Goal: Task Accomplishment & Management: Use online tool/utility

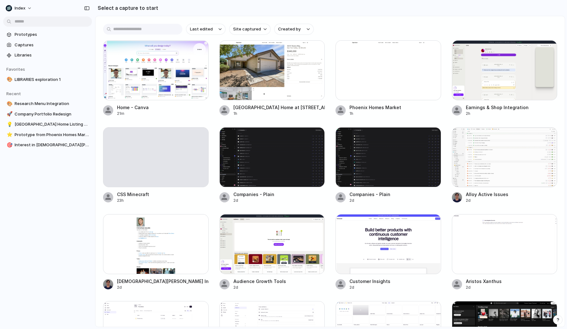
click at [190, 52] on div at bounding box center [156, 70] width 106 height 60
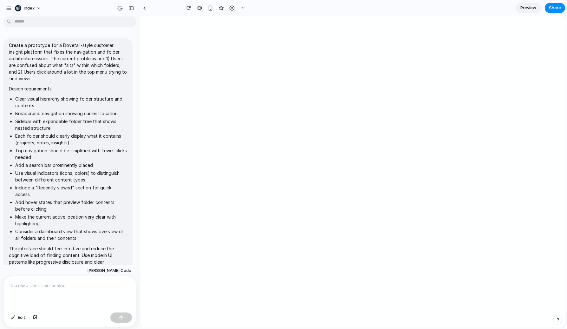
scroll to position [12, 0]
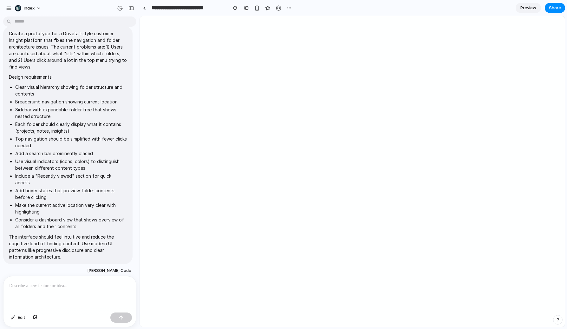
type input "**********"
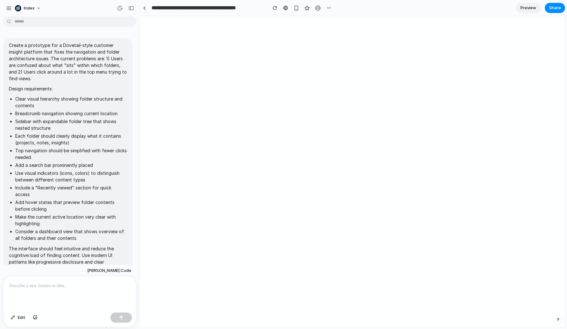
scroll to position [346, 0]
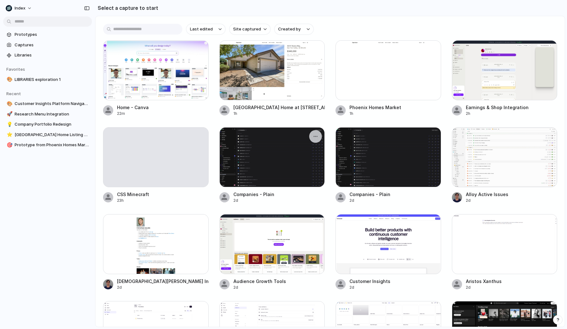
click at [276, 160] on div at bounding box center [272, 157] width 106 height 60
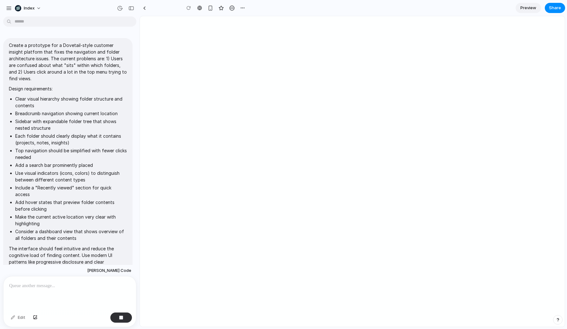
scroll to position [26, 0]
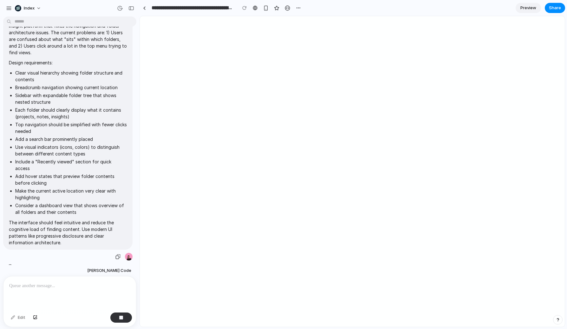
type input "**********"
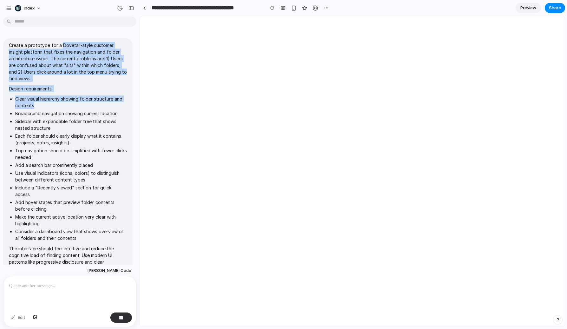
drag, startPoint x: 60, startPoint y: 47, endPoint x: 60, endPoint y: 108, distance: 60.5
click at [60, 108] on span "Create a prototype for a Dovetail-style customer insight platform that fixes th…" at bounding box center [68, 157] width 118 height 230
click at [60, 110] on li "Breadcrumb navigation showing current location" at bounding box center [71, 113] width 112 height 7
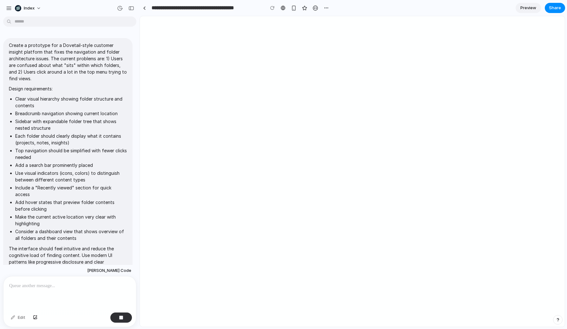
click at [147, 3] on div at bounding box center [144, 8] width 10 height 10
click at [144, 9] on div at bounding box center [144, 7] width 3 height 3
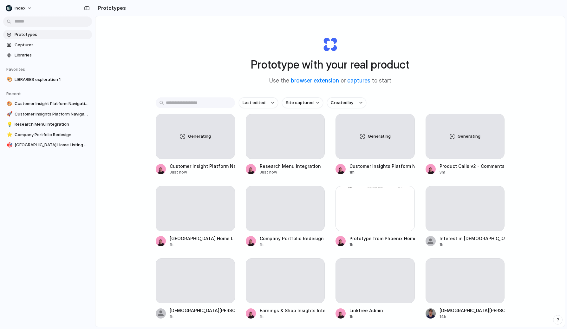
click at [162, 73] on div "Prototype with your real product Use the browser extension or captures to start…" at bounding box center [329, 188] width 469 height 344
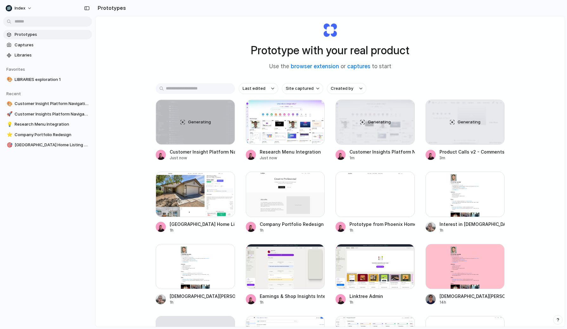
scroll to position [7, 0]
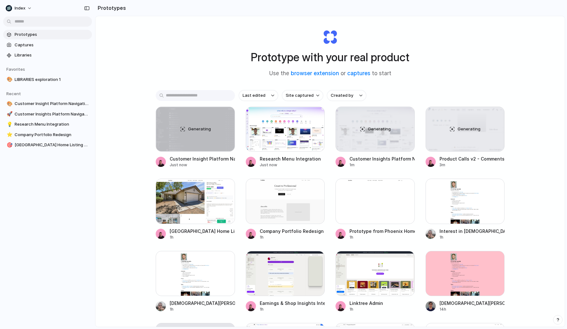
click at [136, 98] on div "Prototype with your real product Use the browser extension or captures to start…" at bounding box center [329, 181] width 469 height 344
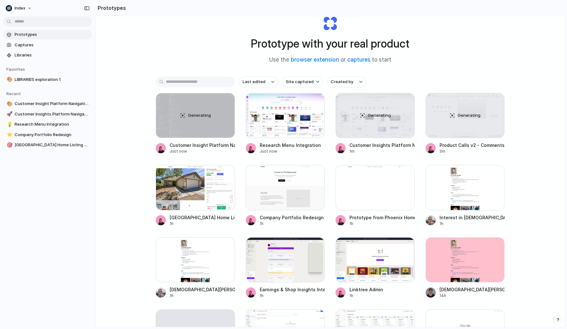
scroll to position [28, 0]
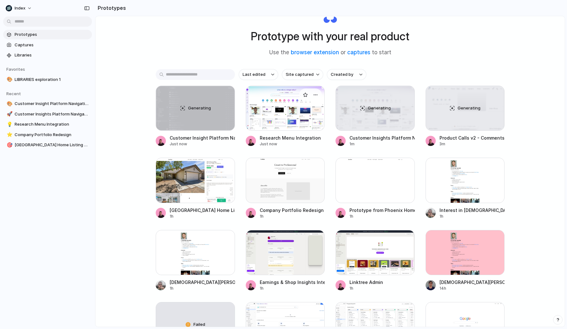
click at [280, 107] on div at bounding box center [285, 108] width 79 height 45
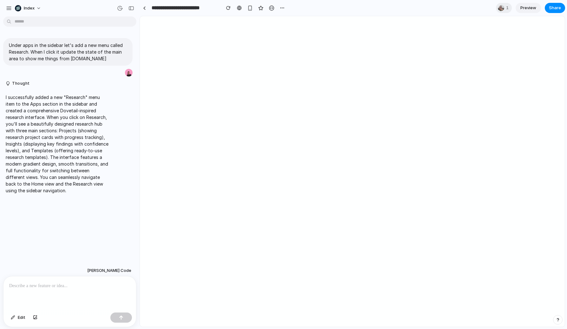
click at [61, 291] on div at bounding box center [69, 293] width 132 height 34
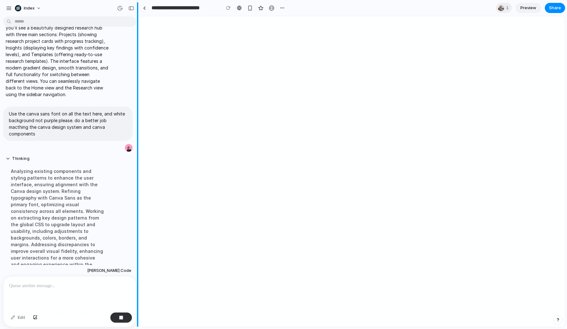
scroll to position [110, 0]
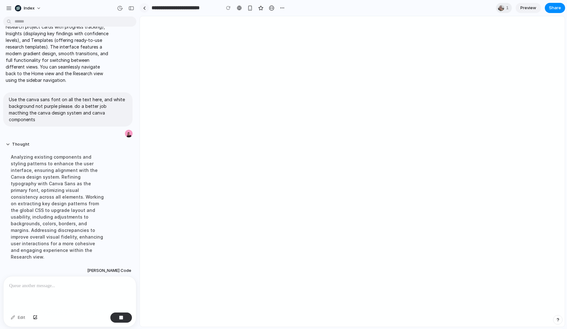
click at [144, 4] on link at bounding box center [144, 8] width 10 height 10
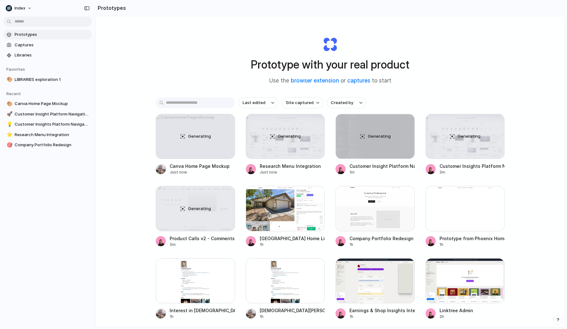
click at [169, 90] on div "Prototype with your real product Use the browser extension or captures to start…" at bounding box center [329, 188] width 469 height 344
click at [244, 216] on div "Generating Canva Home Page Mockup Just now Generating Research Menu Integration…" at bounding box center [330, 325] width 349 height 422
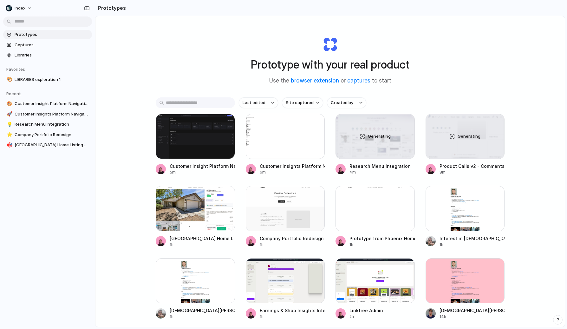
click at [449, 26] on div "Prototype with your real product Use the browser extension or captures to start" at bounding box center [330, 58] width 254 height 68
click at [185, 139] on div at bounding box center [195, 136] width 79 height 45
click at [264, 137] on div at bounding box center [285, 136] width 79 height 45
click at [221, 51] on div "Prototype with your real product Use the browser extension or captures to start" at bounding box center [330, 58] width 254 height 68
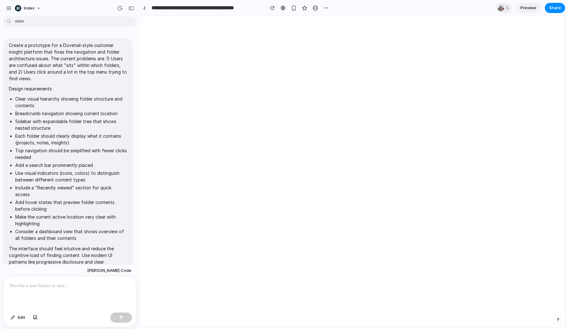
click at [26, 40] on div "Create a prototype for a Dovetail-style customer insight platform that fixes th…" at bounding box center [67, 156] width 129 height 237
click at [66, 44] on p "Create a prototype for a Dovetail-style customer insight platform that fixes th…" at bounding box center [68, 62] width 118 height 40
drag, startPoint x: 17, startPoint y: 158, endPoint x: 117, endPoint y: 158, distance: 99.2
click at [117, 162] on li "Add a search bar prominently placed" at bounding box center [71, 165] width 112 height 7
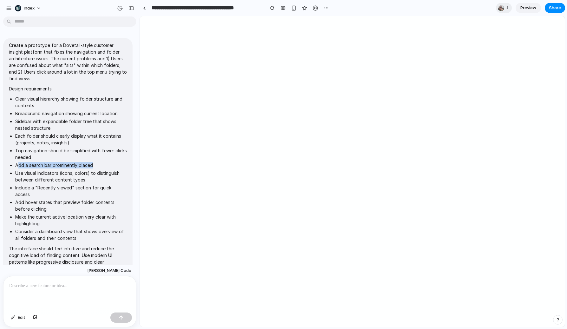
click at [117, 162] on li "Add a search bar prominently placed" at bounding box center [71, 165] width 112 height 7
drag, startPoint x: 20, startPoint y: 145, endPoint x: 42, endPoint y: 151, distance: 22.6
click at [42, 151] on li "Top navigation should be simplified with fewer clicks needed" at bounding box center [71, 153] width 112 height 13
click at [31, 177] on ul "Clear visual hierarchy showing folder structure and contents Breadcrumb navigat…" at bounding box center [68, 168] width 118 height 146
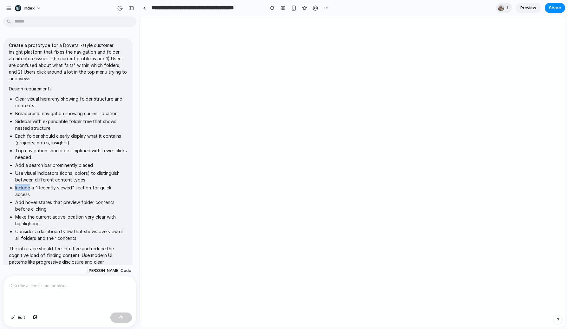
click at [31, 177] on ul "Clear visual hierarchy showing folder structure and contents Breadcrumb navigat…" at bounding box center [68, 168] width 118 height 146
drag, startPoint x: 44, startPoint y: 204, endPoint x: 69, endPoint y: 205, distance: 25.0
click at [69, 213] on li "Make the current active location very clear with highlighting" at bounding box center [71, 219] width 112 height 13
click at [144, 9] on div at bounding box center [144, 7] width 3 height 3
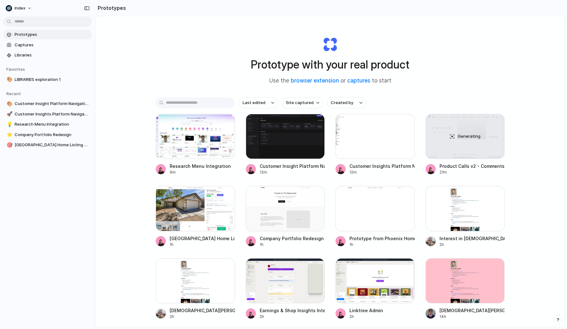
scroll to position [28, 0]
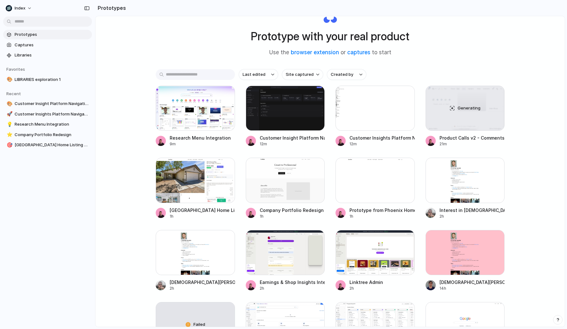
click at [130, 115] on div "Prototype with your real product Use the browser extension or captures to start…" at bounding box center [329, 160] width 469 height 344
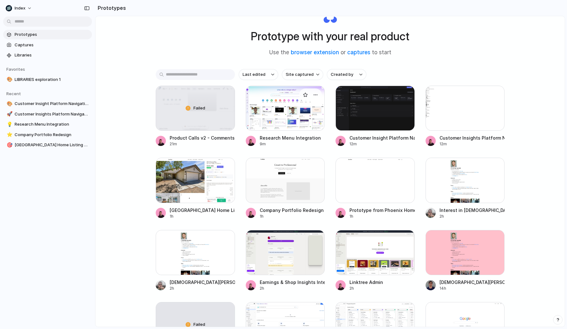
click at [269, 111] on div at bounding box center [285, 108] width 79 height 45
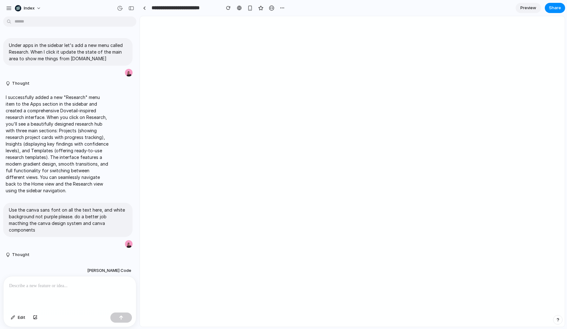
scroll to position [87, 0]
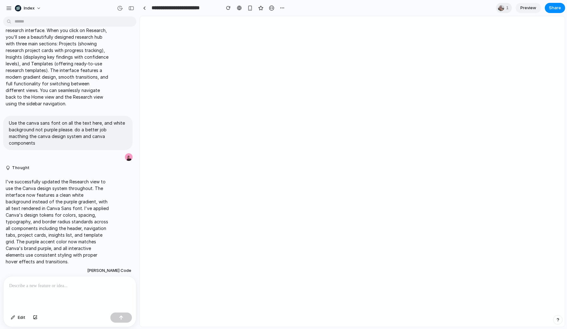
click at [47, 295] on div at bounding box center [69, 293] width 132 height 34
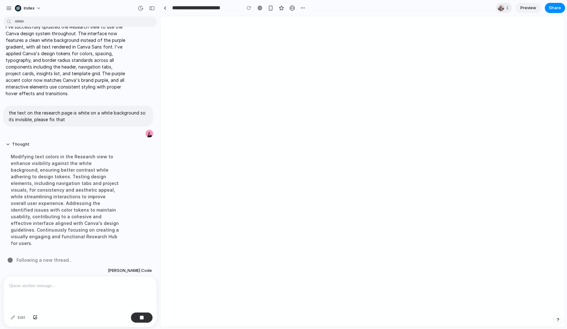
scroll to position [195, 0]
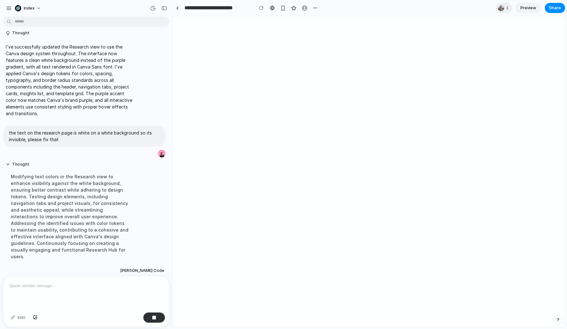
drag, startPoint x: 137, startPoint y: 215, endPoint x: 172, endPoint y: 213, distance: 35.5
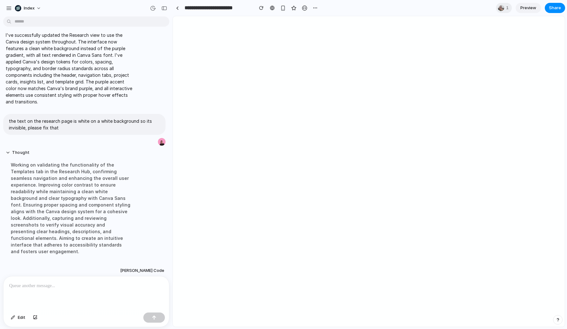
scroll to position [194, 0]
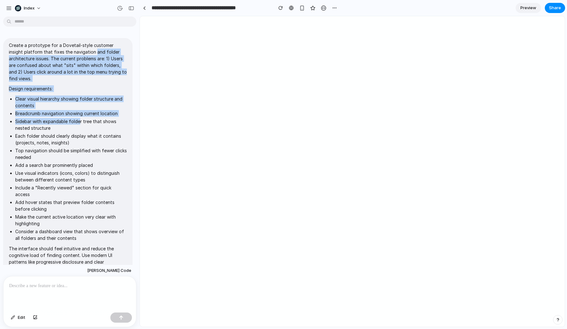
drag, startPoint x: 79, startPoint y: 52, endPoint x: 79, endPoint y: 119, distance: 66.9
click at [79, 119] on span "Create a prototype for a Dovetail-style customer insight platform that fixes th…" at bounding box center [68, 157] width 118 height 230
click at [79, 119] on li "Sidebar with expandable folder tree that shows nested structure" at bounding box center [71, 124] width 112 height 13
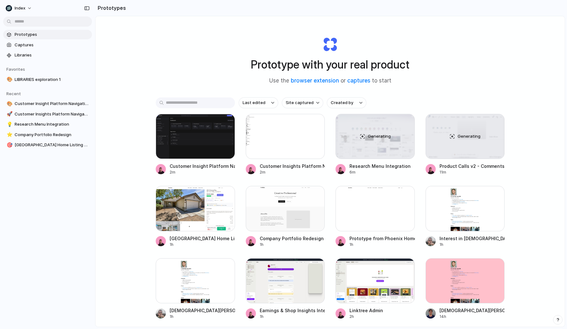
click at [216, 58] on div "Prototype with your real product Use the browser extension or captures to start" at bounding box center [330, 58] width 254 height 68
click at [418, 100] on div "Last edited Site captured Created by" at bounding box center [330, 102] width 349 height 11
click at [188, 79] on div "Prototype with your real product Use the browser extension or captures to start…" at bounding box center [329, 188] width 469 height 344
